Goal: Task Accomplishment & Management: Complete application form

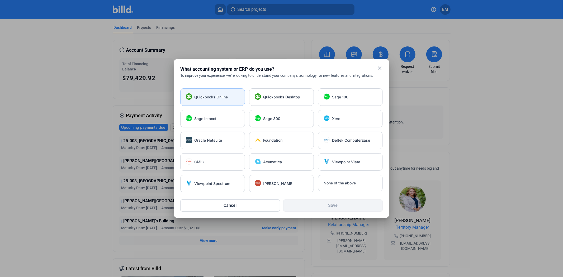
click at [197, 94] on div "Quickbooks Online" at bounding box center [212, 96] width 65 height 17
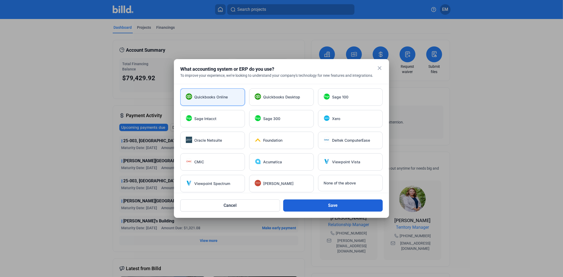
click at [320, 203] on button "Save" at bounding box center [333, 205] width 100 height 12
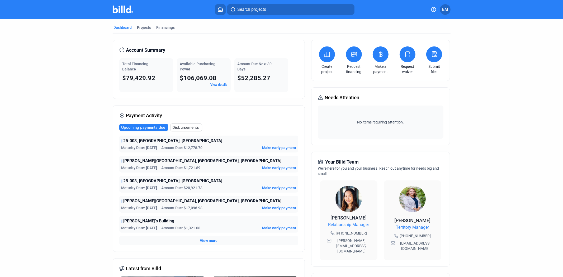
click at [150, 28] on div "Projects" at bounding box center [144, 29] width 16 height 8
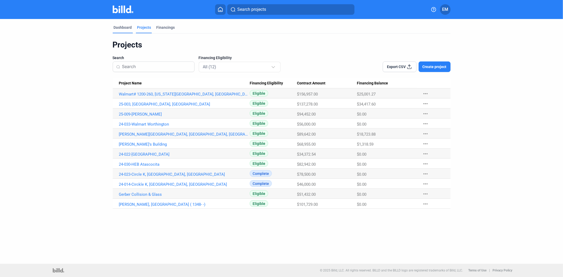
click at [121, 25] on div "Dashboard" at bounding box center [123, 27] width 18 height 5
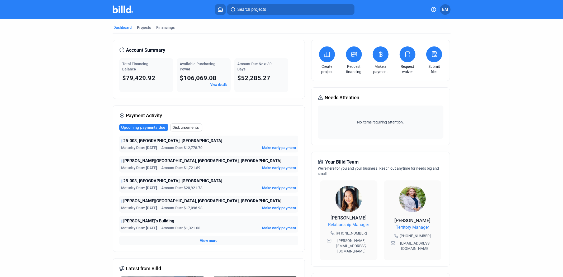
click at [146, 126] on span "Upcoming payments due" at bounding box center [143, 127] width 44 height 5
click at [184, 128] on span "Disbursements" at bounding box center [186, 127] width 27 height 5
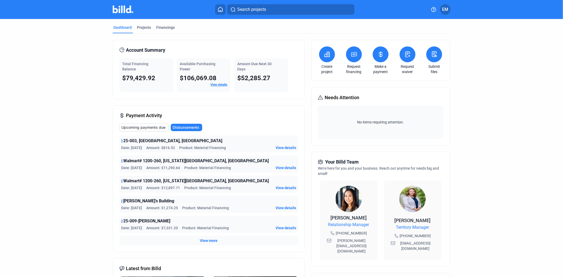
click at [149, 130] on span "Upcoming payments due" at bounding box center [144, 127] width 44 height 5
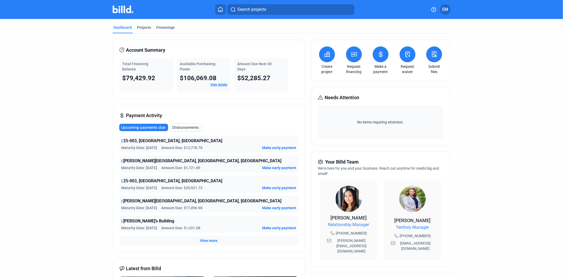
click at [185, 127] on span "Disbursements" at bounding box center [186, 127] width 27 height 5
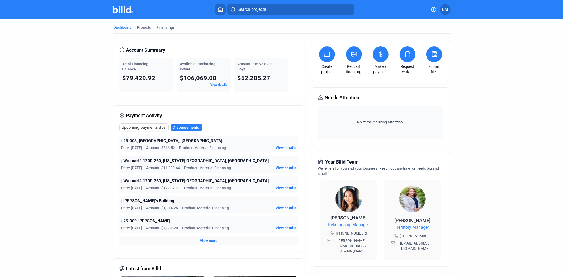
click at [150, 129] on span "Upcoming payments due" at bounding box center [144, 127] width 44 height 5
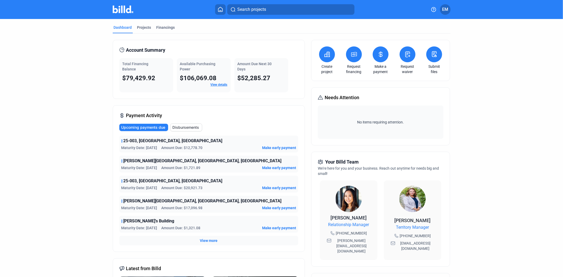
click at [145, 141] on span "25-003, [GEOGRAPHIC_DATA], [GEOGRAPHIC_DATA]" at bounding box center [172, 141] width 99 height 6
click at [126, 141] on span "25-003, [GEOGRAPHIC_DATA], [GEOGRAPHIC_DATA]" at bounding box center [172, 141] width 99 height 6
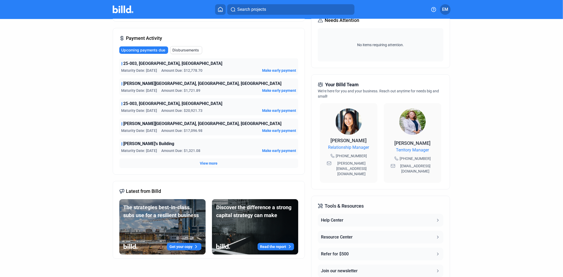
scroll to position [88, 0]
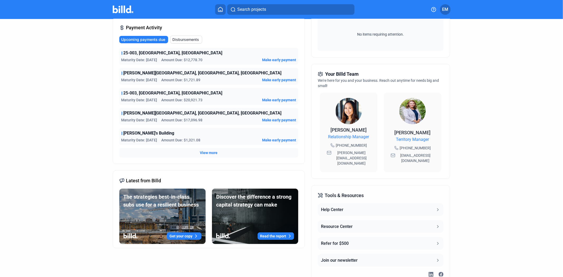
click at [204, 155] on span "View more" at bounding box center [209, 152] width 18 height 5
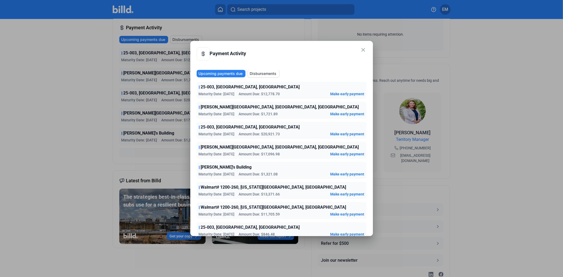
scroll to position [3, 0]
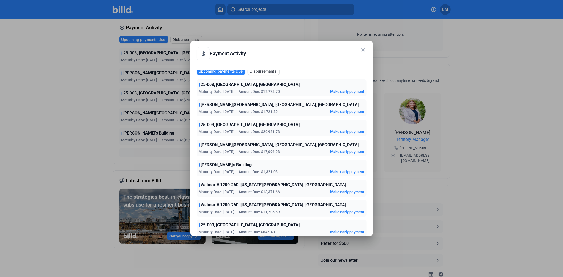
click at [89, 107] on div at bounding box center [281, 138] width 563 height 277
click at [368, 49] on mat-dialog-container "close Payment Activity Upcoming payments due Disbursements 25-003, Valvoline, […" at bounding box center [281, 138] width 183 height 195
click at [354, 50] on div "close Payment Activity" at bounding box center [282, 56] width 170 height 18
click at [360, 53] on div "close Payment Activity" at bounding box center [282, 56] width 170 height 18
click at [365, 49] on mat-icon "close" at bounding box center [363, 50] width 6 height 6
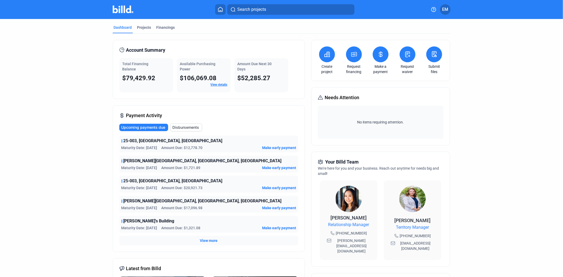
scroll to position [59, 0]
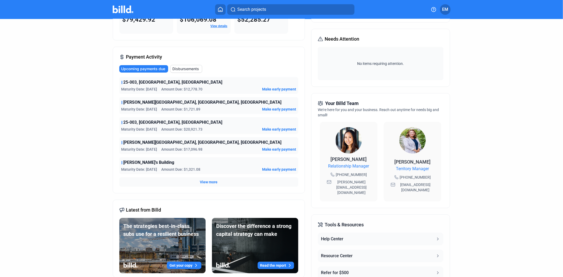
click at [107, 99] on div "Dashboard Projects Financings Account Summary Total Financing Balance $79,429.9…" at bounding box center [281, 140] width 359 height 360
click at [138, 83] on span "25-003, [GEOGRAPHIC_DATA], [GEOGRAPHIC_DATA]" at bounding box center [172, 82] width 99 height 6
click at [161, 81] on span "25-003, [GEOGRAPHIC_DATA], [GEOGRAPHIC_DATA]" at bounding box center [172, 82] width 99 height 6
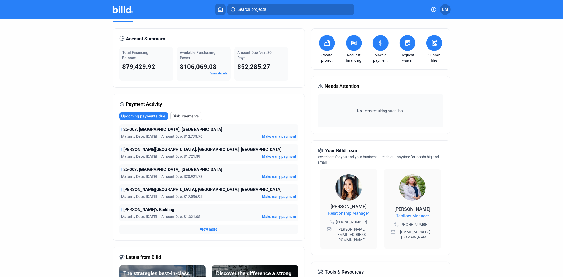
scroll to position [0, 0]
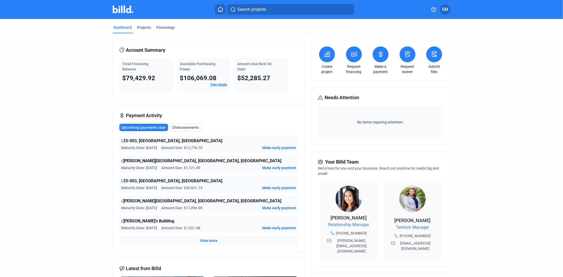
click at [137, 75] on span "$79,429.92" at bounding box center [138, 77] width 33 height 7
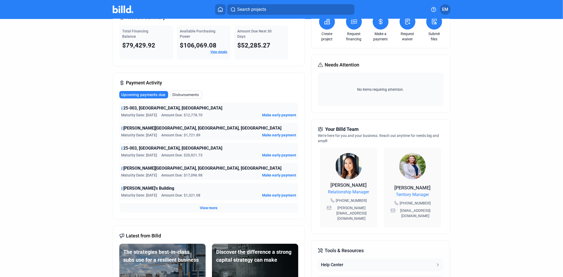
scroll to position [29, 0]
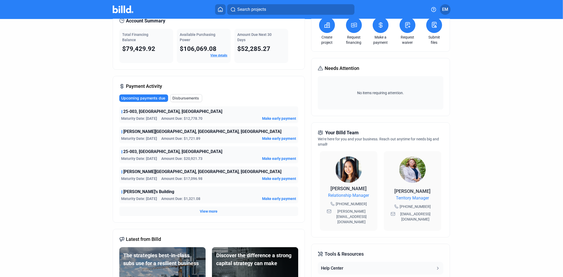
click at [201, 210] on span "View more" at bounding box center [209, 211] width 18 height 5
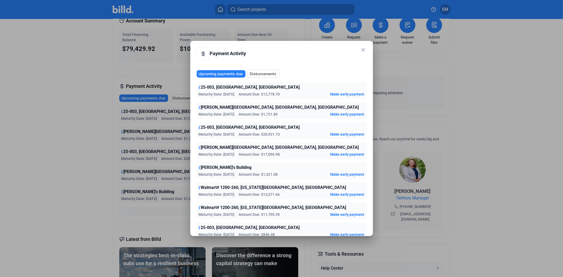
click at [199, 52] on div at bounding box center [203, 53] width 13 height 13
click at [212, 88] on span "25-003, [GEOGRAPHIC_DATA], [GEOGRAPHIC_DATA]" at bounding box center [250, 87] width 99 height 6
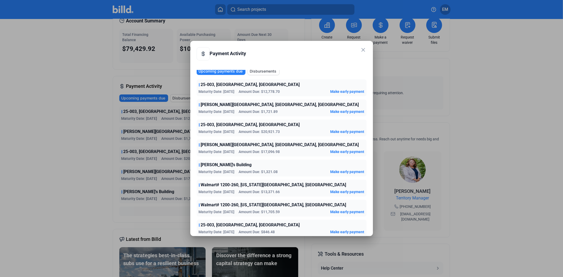
scroll to position [0, 0]
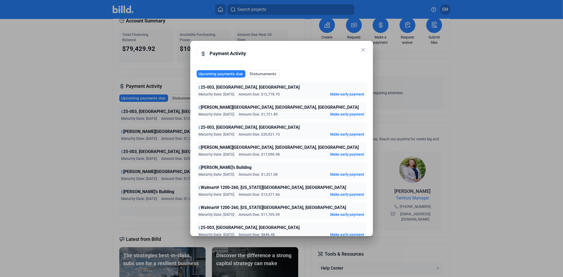
click at [256, 72] on span "Disbursements" at bounding box center [263, 73] width 27 height 5
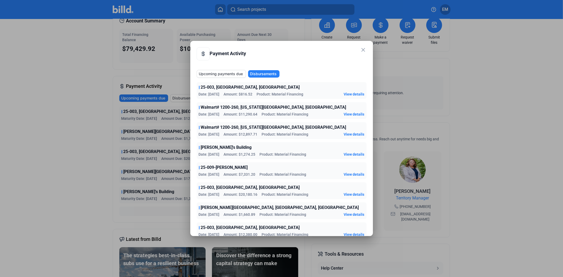
click at [212, 72] on span "Upcoming payments due" at bounding box center [221, 73] width 44 height 5
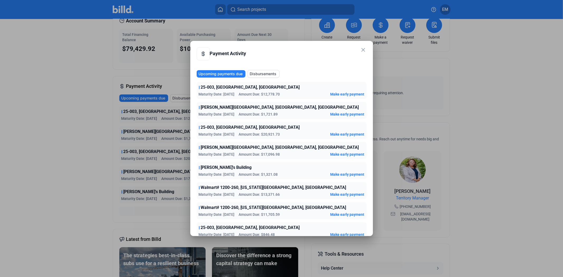
click at [360, 49] on mat-icon "close" at bounding box center [363, 50] width 6 height 6
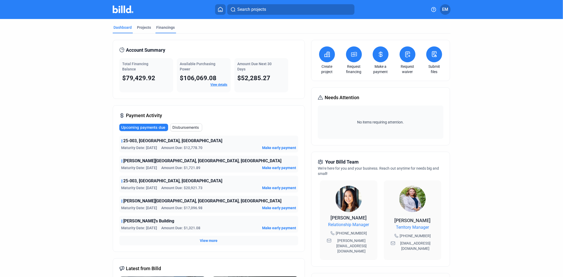
click at [171, 27] on div "Financings" at bounding box center [165, 27] width 18 height 5
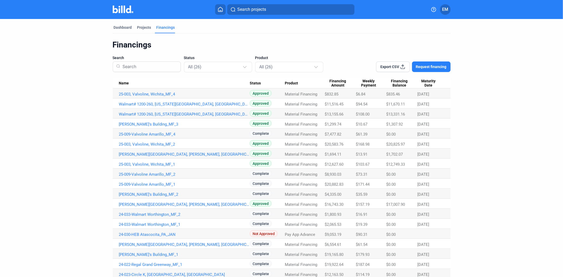
drag, startPoint x: 431, startPoint y: 144, endPoint x: 116, endPoint y: 142, distance: 315.6
click at [116, 142] on tr "25-003, Valvoline, Wichita_MF_2 Approved Material Financing $20,583.76 $168.98 …" at bounding box center [282, 144] width 338 height 10
click at [401, 143] on span "$20,825.97" at bounding box center [395, 144] width 19 height 5
click at [153, 144] on link "25-003, Valvoline, Wichita_MF_2" at bounding box center [184, 144] width 131 height 5
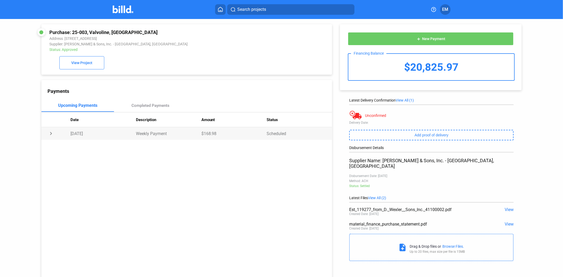
click at [51, 134] on td "chevron_right" at bounding box center [55, 133] width 29 height 13
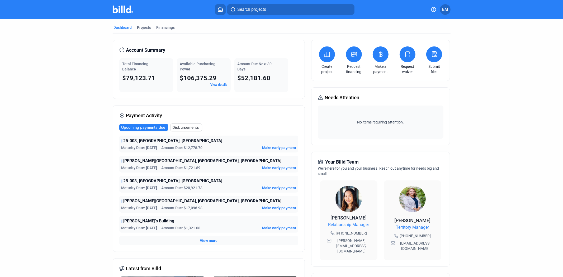
click at [164, 26] on div "Financings" at bounding box center [165, 27] width 18 height 5
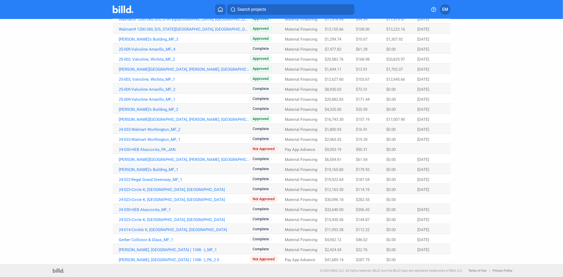
scroll to position [56, 0]
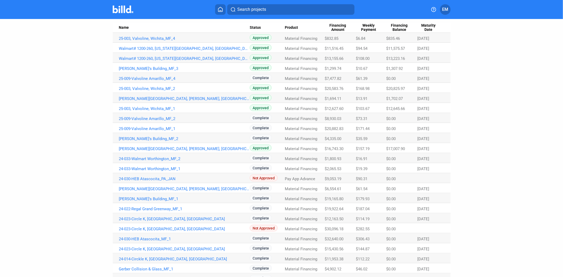
drag, startPoint x: 431, startPoint y: 149, endPoint x: 412, endPoint y: 148, distance: 18.2
click at [412, 148] on tr "[PERSON_NAME][GEOGRAPHIC_DATA], [PERSON_NAME], [GEOGRAPHIC_DATA] Approved Mater…" at bounding box center [282, 148] width 338 height 10
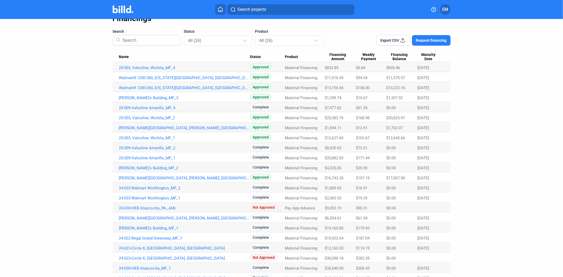
click at [459, 154] on div "Dashboard Projects Financings Financings Search Status All (26) Product All (26…" at bounding box center [281, 158] width 359 height 330
click at [216, 41] on div "All (26)" at bounding box center [215, 40] width 54 height 7
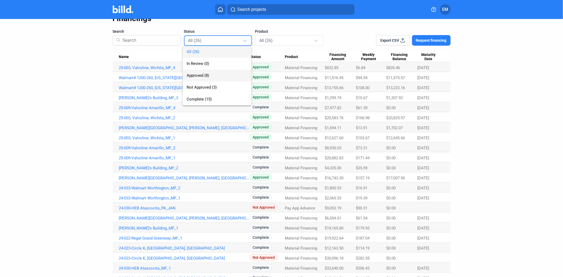
click at [211, 73] on span "Approved (8)" at bounding box center [217, 76] width 60 height 12
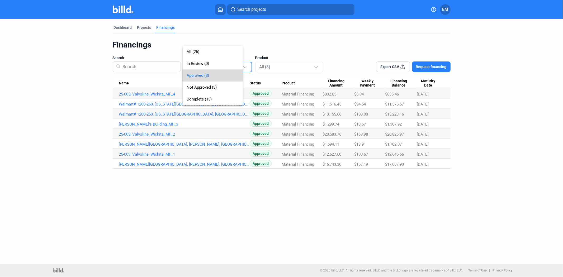
scroll to position [0, 0]
click at [407, 198] on div "Dashboard Projects Financings Financings Search Status Approved (8) Product All…" at bounding box center [281, 141] width 563 height 245
click at [158, 134] on link "25-003, Valvoline, Wichita_MF_2" at bounding box center [184, 134] width 131 height 5
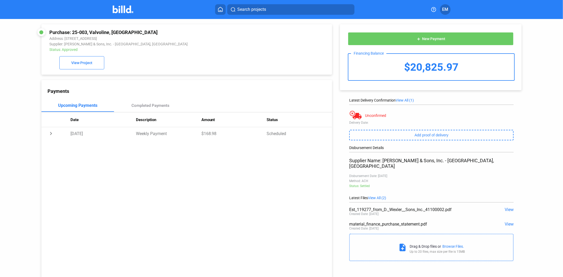
click at [509, 222] on span "View" at bounding box center [509, 224] width 9 height 5
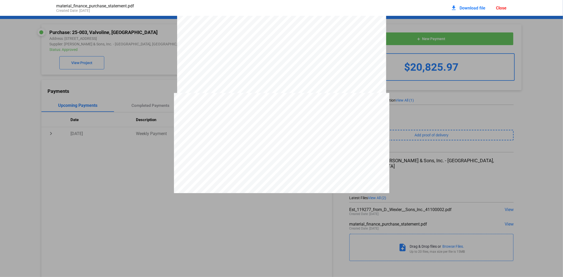
scroll to position [796, 0]
drag, startPoint x: 173, startPoint y: 207, endPoint x: 175, endPoint y: 210, distance: 3.4
click at [174, 207] on pdf-viewer "PURCHASE STATEMENT This PURCHASE STATEMENT is being executed and delivered purs…" at bounding box center [281, 127] width 563 height 222
click at [213, 208] on pdf-viewer "PURCHASE STATEMENT This PURCHASE STATEMENT is being executed and delivered purs…" at bounding box center [281, 127] width 563 height 222
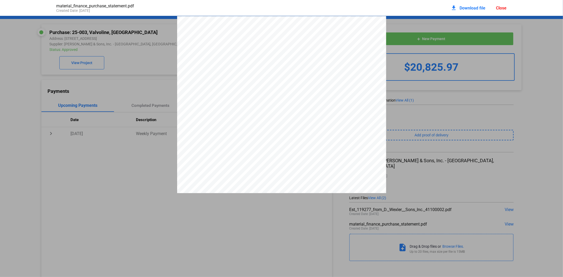
click at [158, 212] on pdf-viewer "PURCHASE STATEMENT This PURCHASE STATEMENT is being executed and delivered purs…" at bounding box center [281, 127] width 563 height 222
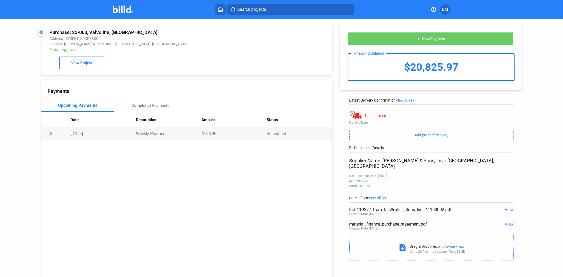
click at [51, 133] on td "chevron_right" at bounding box center [55, 133] width 29 height 13
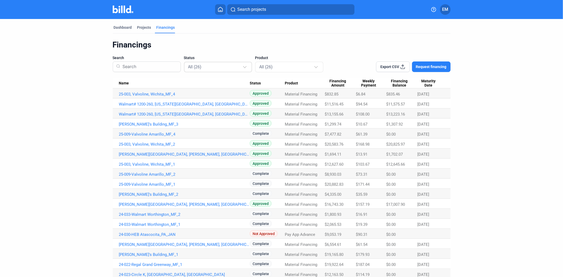
click at [212, 66] on div "All (26)" at bounding box center [215, 66] width 54 height 7
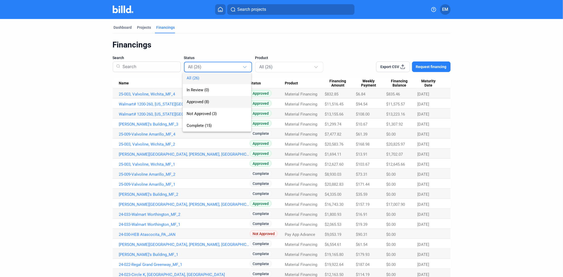
click at [197, 102] on span "Approved (8)" at bounding box center [198, 101] width 22 height 5
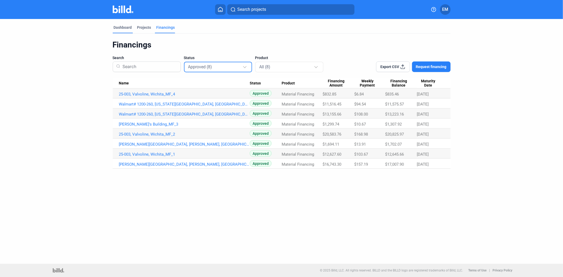
click at [130, 29] on div "Dashboard" at bounding box center [123, 27] width 18 height 5
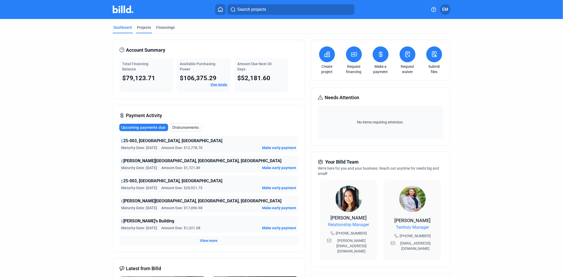
click at [143, 27] on div "Projects" at bounding box center [144, 27] width 14 height 5
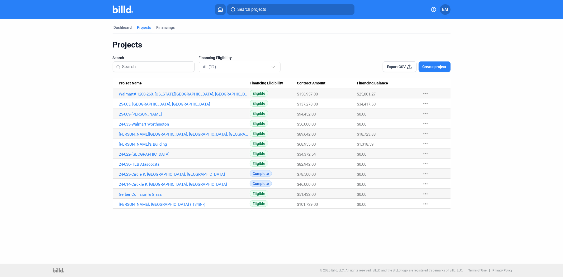
click at [127, 143] on link "[PERSON_NAME]'s Building" at bounding box center [184, 144] width 131 height 5
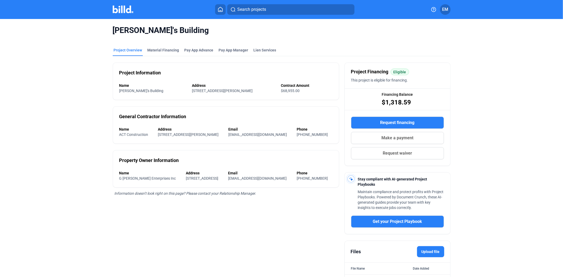
click at [378, 152] on button "Request waiver" at bounding box center [397, 153] width 93 height 12
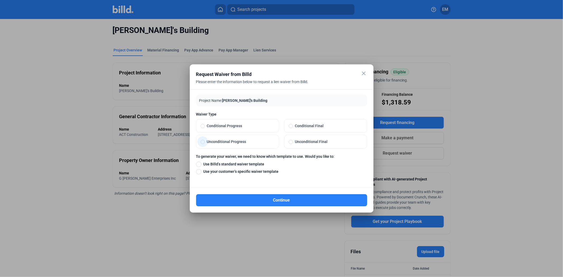
click at [225, 143] on span "Unconditional Progress" at bounding box center [240, 141] width 70 height 5
click at [205, 143] on input "Unconditional Progress" at bounding box center [203, 141] width 4 height 5
radio input "true"
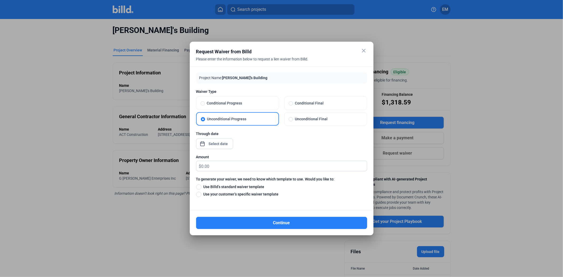
click at [198, 187] on span at bounding box center [198, 186] width 5 height 5
click at [198, 187] on input "Use Billd’s standard waiver template" at bounding box center [198, 187] width 5 height 6
radio input "true"
click at [212, 138] on div at bounding box center [214, 143] width 37 height 12
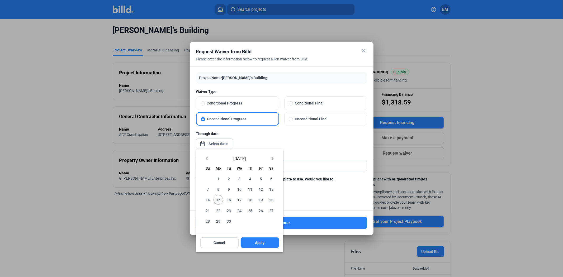
click at [205, 159] on mat-icon "keyboard_arrow_left" at bounding box center [206, 158] width 6 height 6
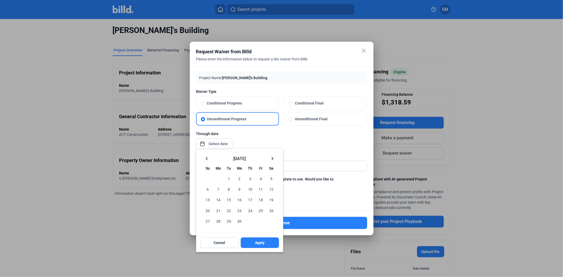
click at [204, 159] on mat-icon "keyboard_arrow_left" at bounding box center [206, 158] width 6 height 6
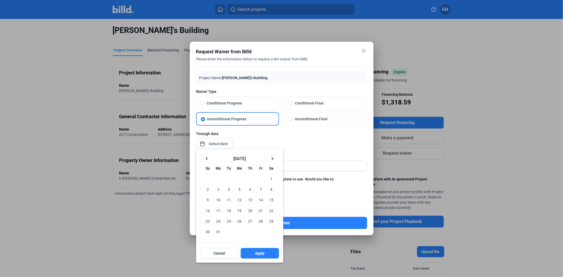
click at [220, 233] on span "31" at bounding box center [217, 231] width 9 height 9
click at [255, 255] on span "Apply" at bounding box center [259, 253] width 9 height 5
type input "[DATE]"
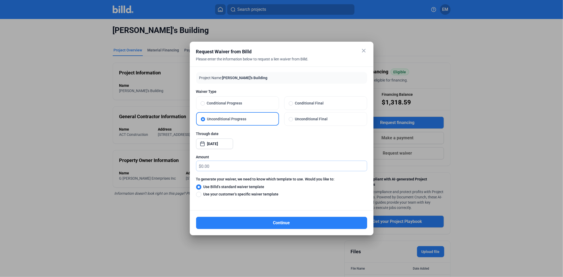
click at [216, 167] on input "text" at bounding box center [283, 166] width 165 height 10
type input "0.00"
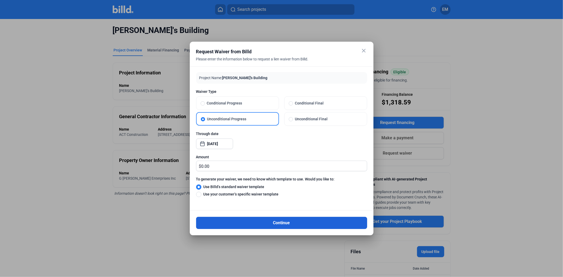
click at [233, 219] on button "Continue" at bounding box center [281, 223] width 171 height 12
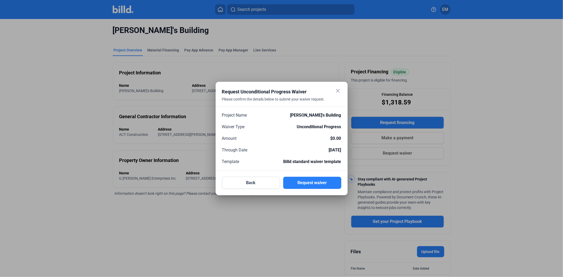
drag, startPoint x: 313, startPoint y: 182, endPoint x: 326, endPoint y: 190, distance: 15.3
click at [313, 183] on button "Request waiver" at bounding box center [312, 183] width 58 height 12
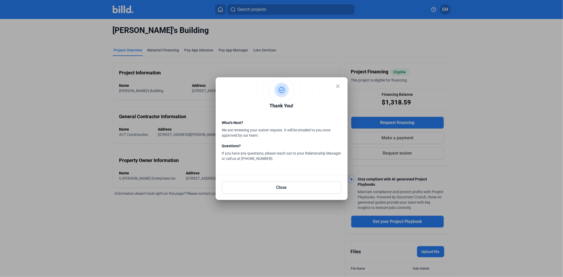
click at [336, 85] on mat-icon "close" at bounding box center [338, 86] width 6 height 6
